Goal: Information Seeking & Learning: Check status

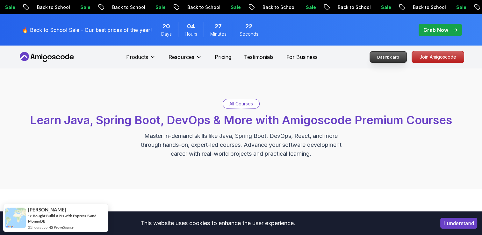
click at [387, 58] on p "Dashboard" at bounding box center [388, 57] width 37 height 11
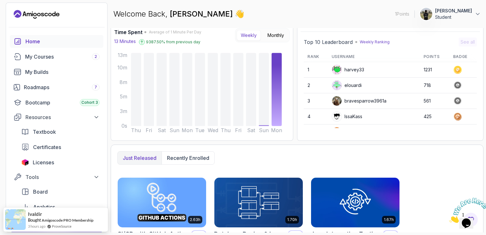
scroll to position [51, 0]
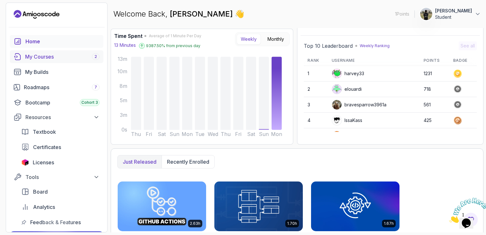
click at [45, 58] on div "My Courses 2" at bounding box center [62, 57] width 74 height 8
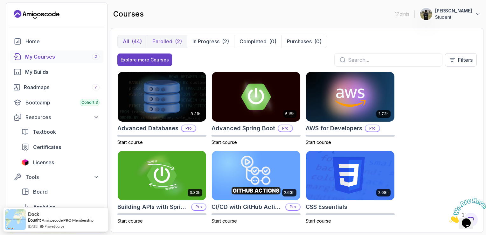
click at [170, 45] on button "Enrolled (2)" at bounding box center [167, 41] width 40 height 13
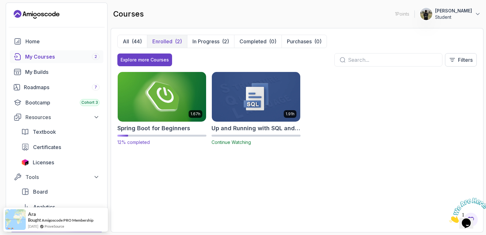
click at [179, 139] on p "12% completed" at bounding box center [161, 142] width 89 height 6
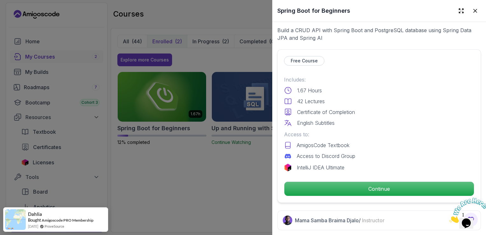
scroll to position [159, 0]
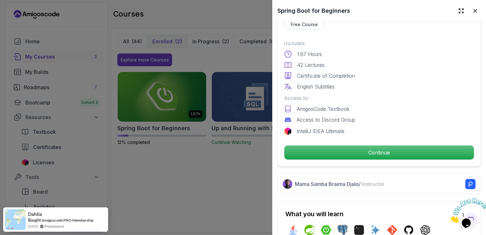
click at [235, 192] on div at bounding box center [243, 117] width 486 height 235
